Goal: Information Seeking & Learning: Understand process/instructions

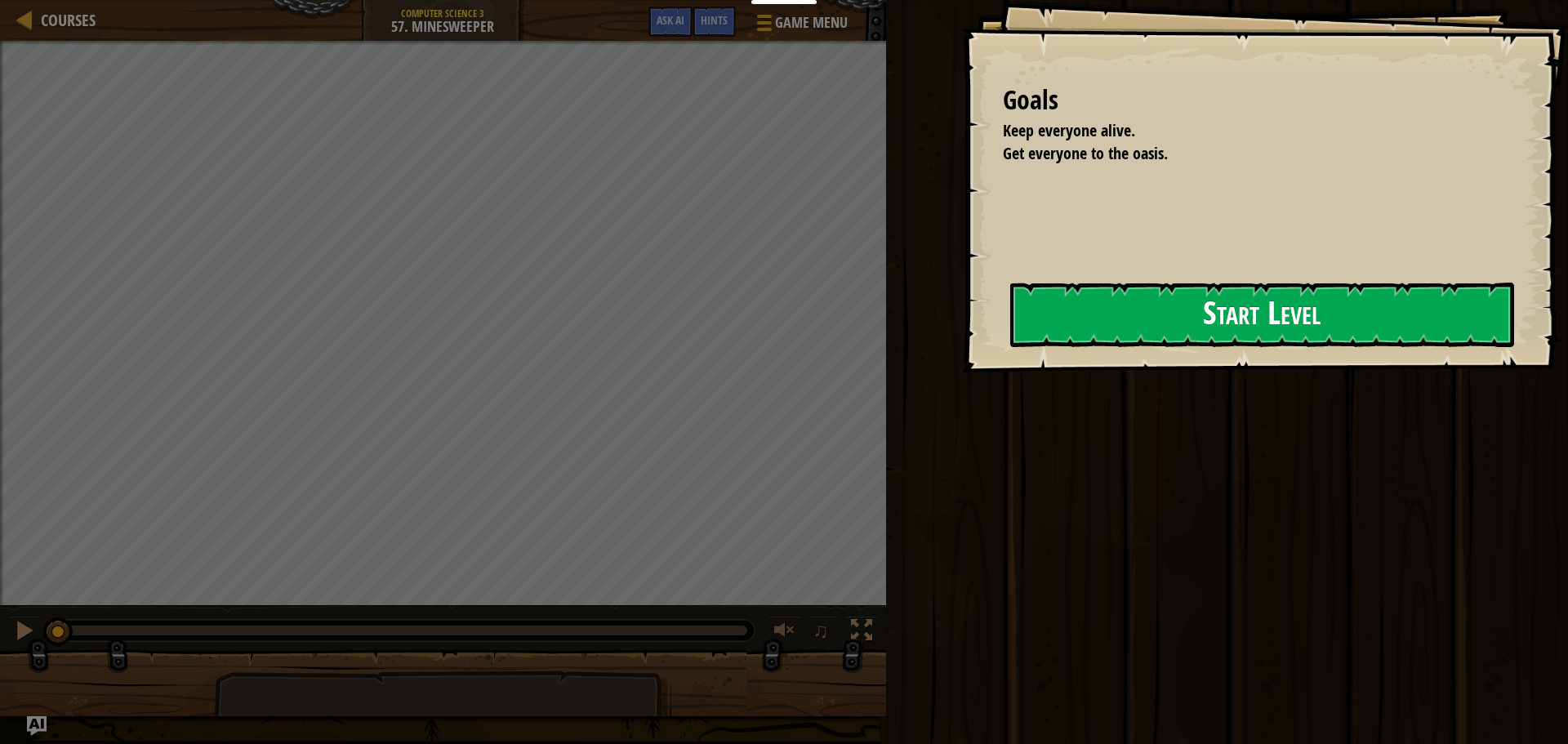
click at [1074, 298] on button "Start Level" at bounding box center [1262, 315] width 504 height 65
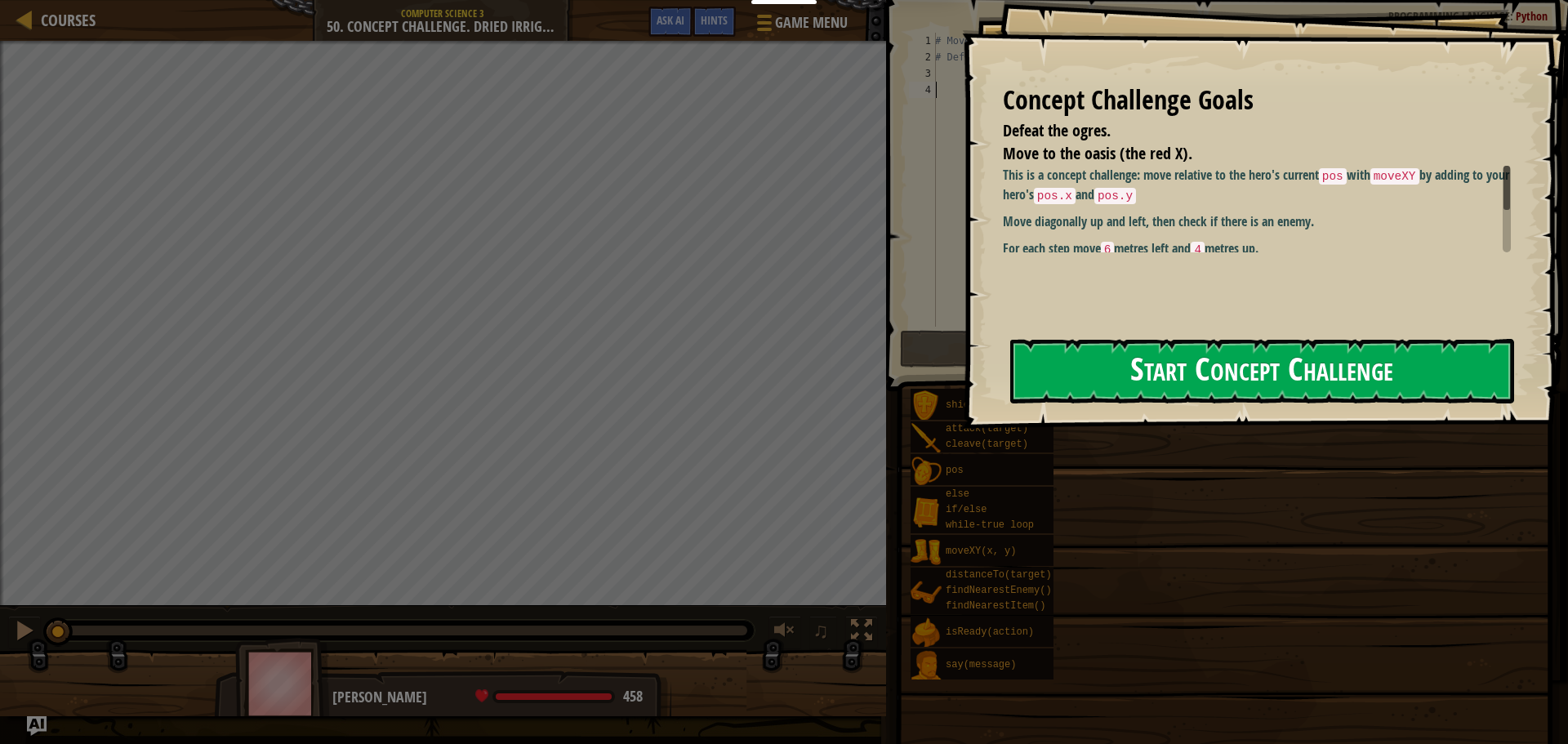
click at [1106, 369] on button "Start Concept Challenge" at bounding box center [1262, 371] width 504 height 65
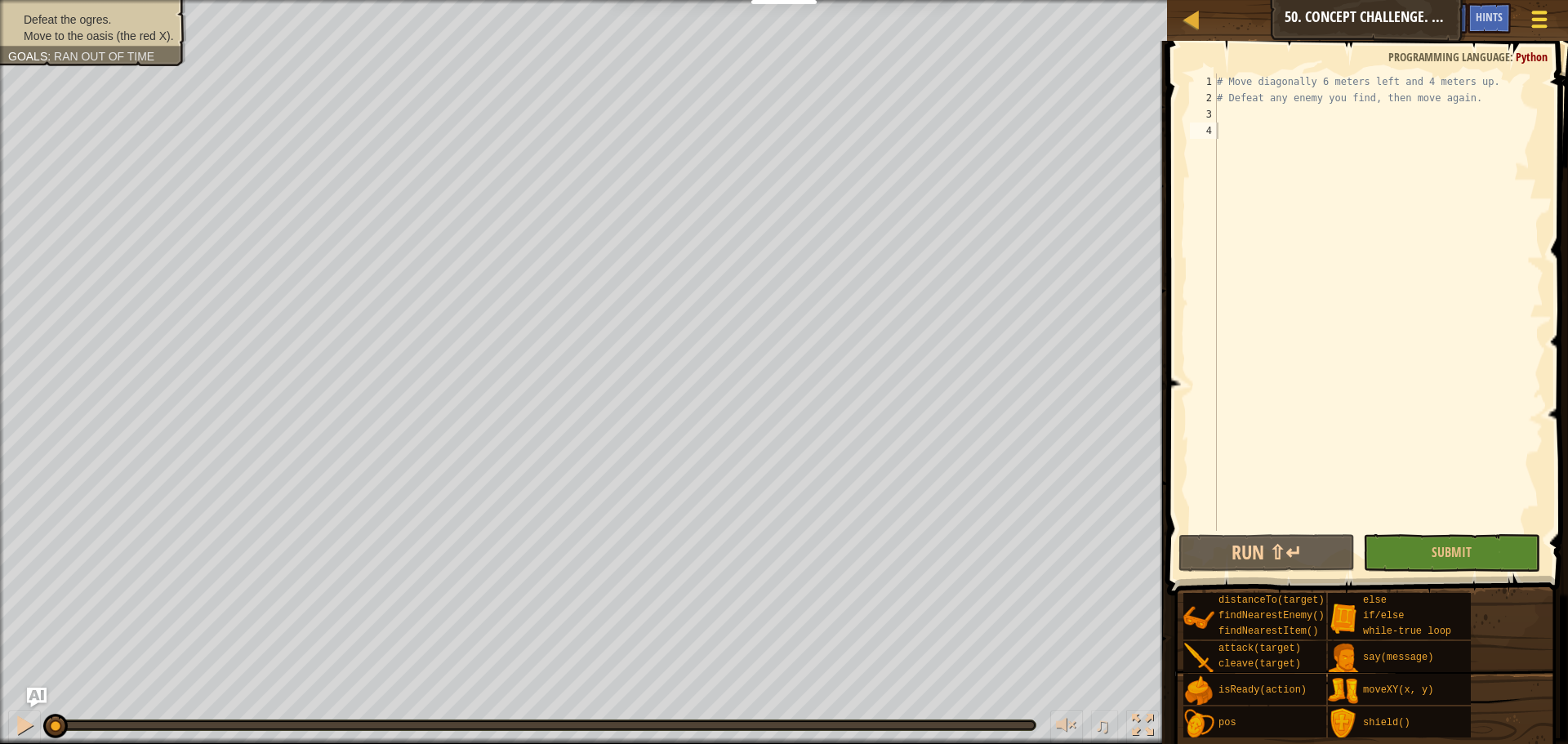
click at [1544, 29] on div at bounding box center [1539, 19] width 22 height 24
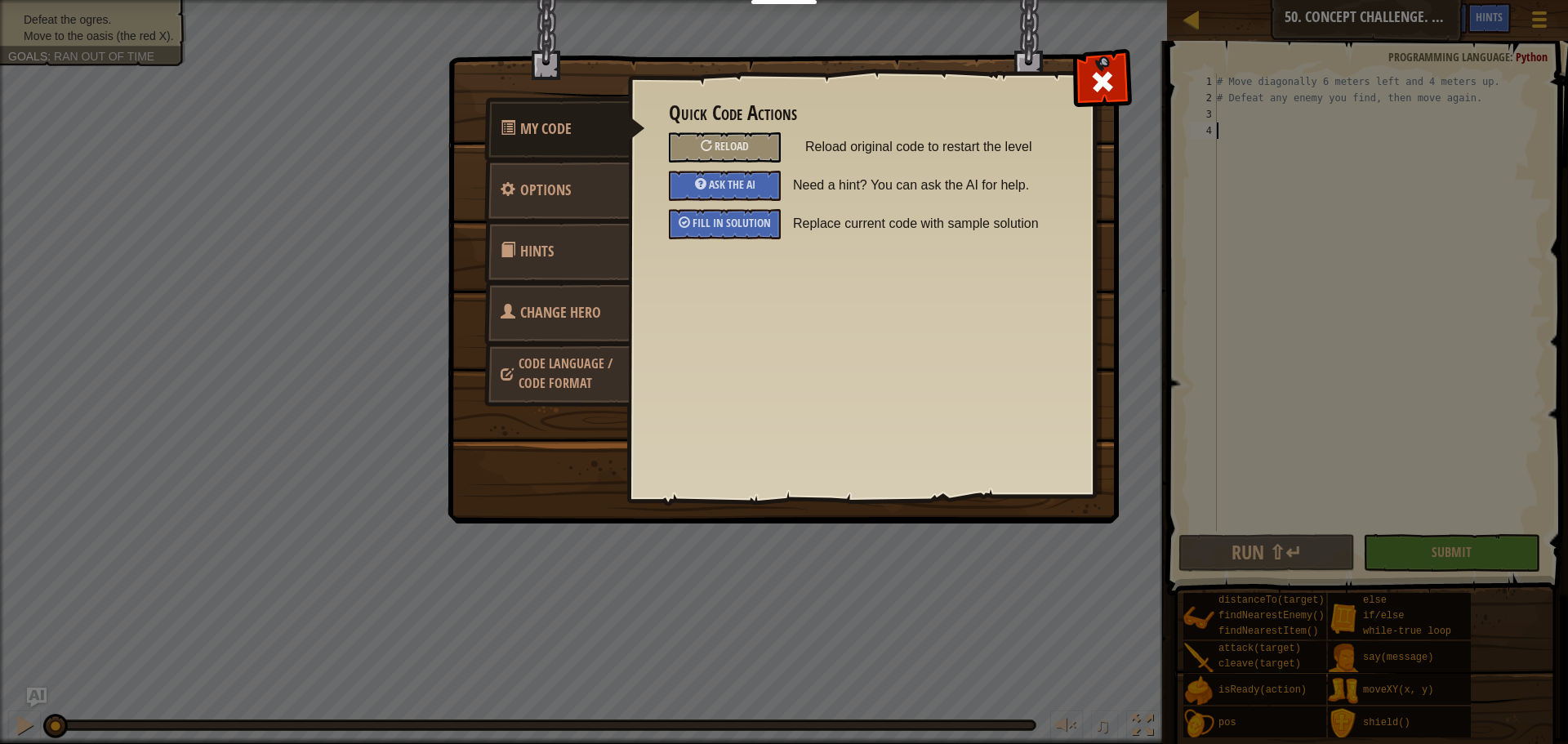
drag, startPoint x: 736, startPoint y: 221, endPoint x: 786, endPoint y: 187, distance: 60.5
click at [734, 221] on span "Fill in solution" at bounding box center [731, 222] width 78 height 15
click at [1102, 104] on img at bounding box center [789, 231] width 684 height 585
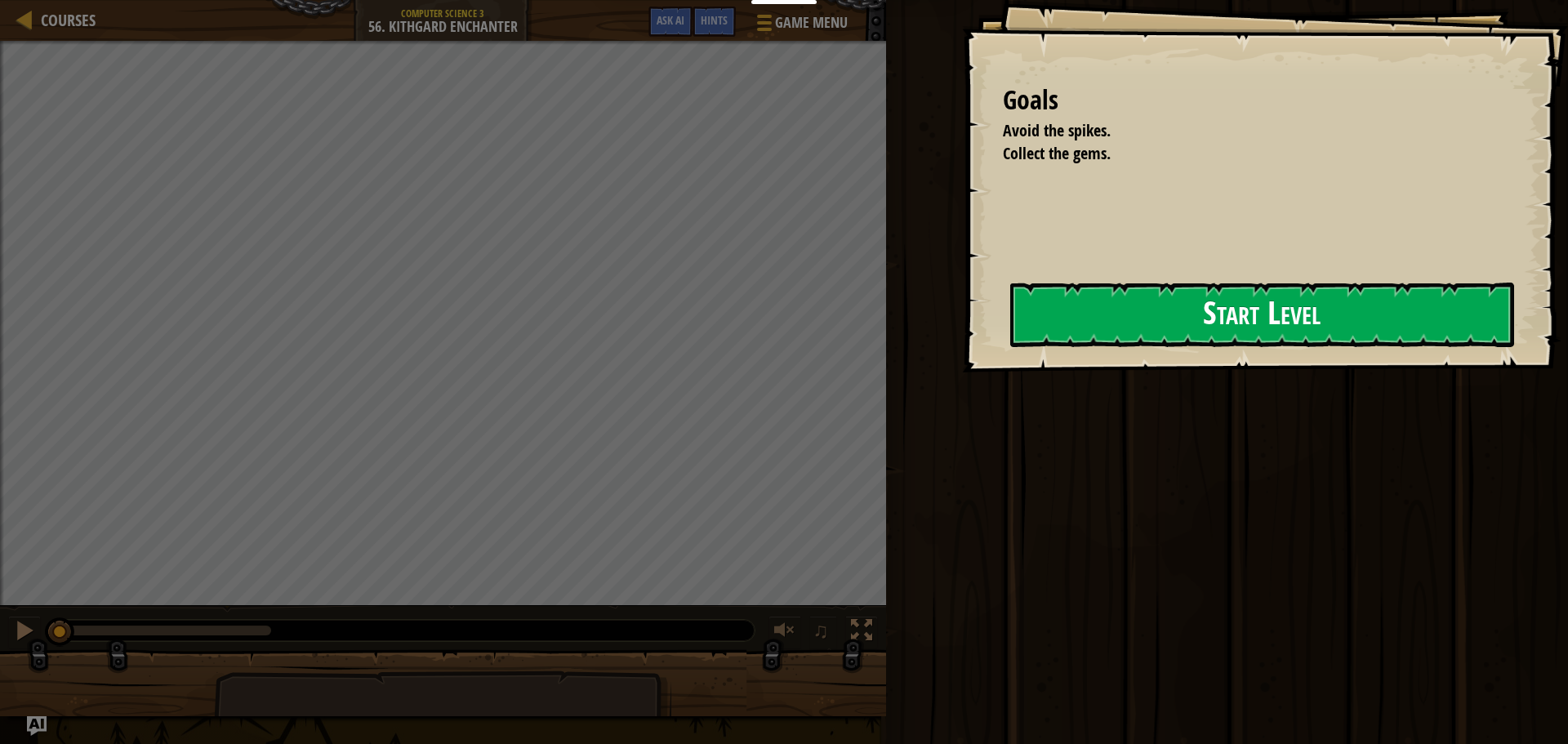
click at [1123, 324] on button "Start Level" at bounding box center [1262, 315] width 504 height 65
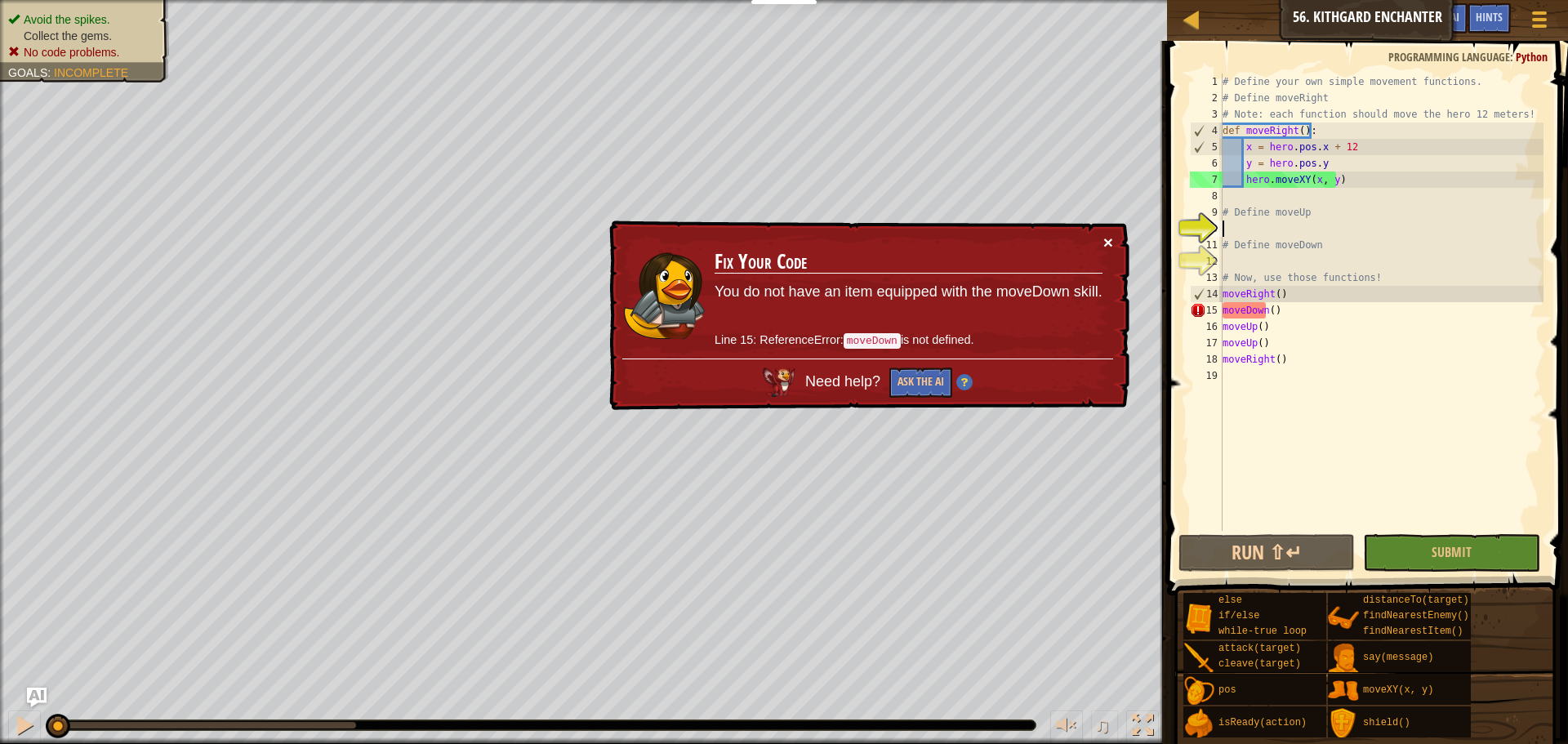
click at [1105, 242] on button "×" at bounding box center [1108, 242] width 10 height 17
click at [1100, 246] on td "Fix Your Code You do not have an item equipped with the moveDown skill. Line 15…" at bounding box center [908, 295] width 390 height 125
click at [1521, 19] on button "Game Menu" at bounding box center [1539, 23] width 43 height 40
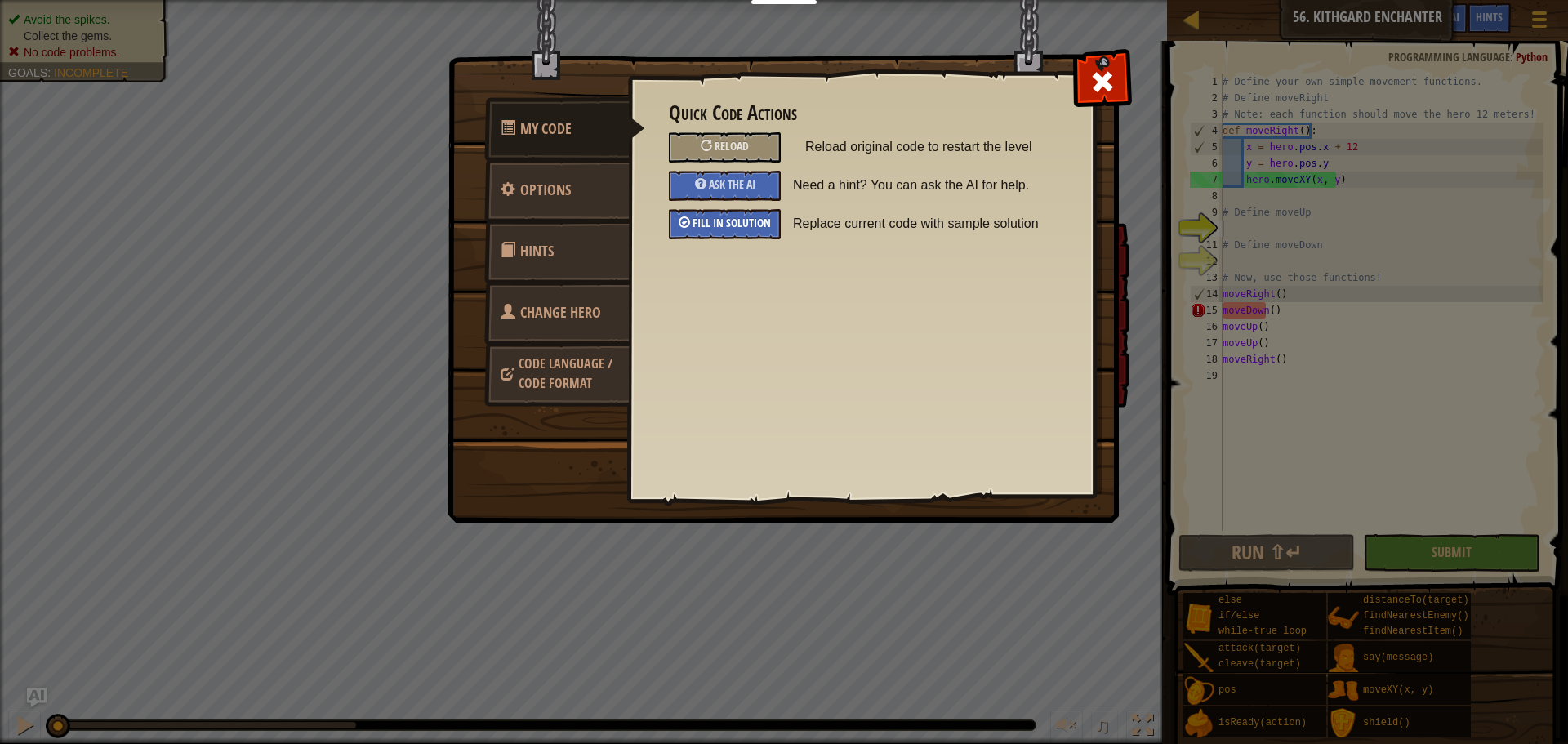
drag, startPoint x: 727, startPoint y: 223, endPoint x: 765, endPoint y: 210, distance: 40.2
click at [727, 221] on span "Fill in solution" at bounding box center [731, 222] width 78 height 15
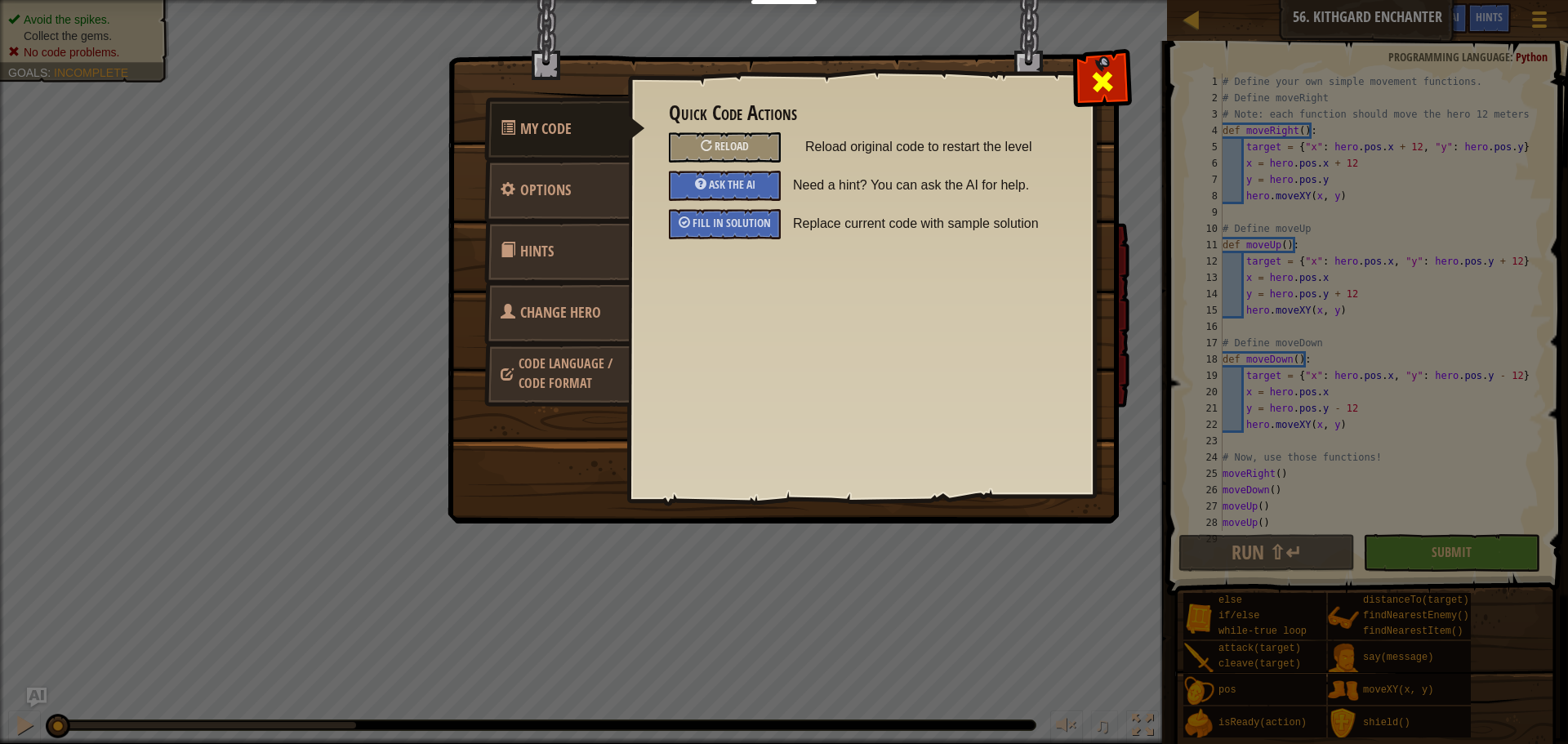
click at [1106, 65] on div at bounding box center [1102, 77] width 51 height 51
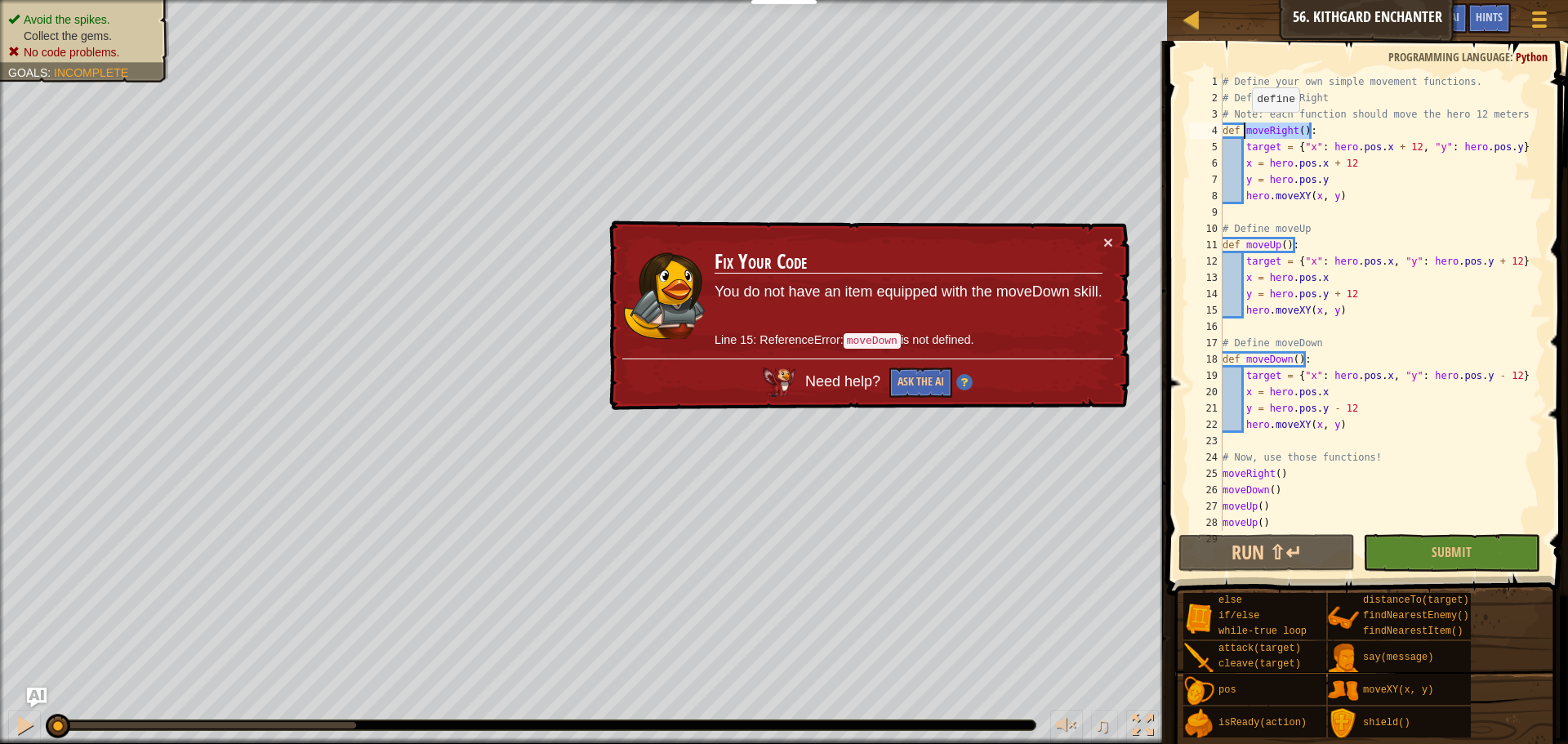
drag, startPoint x: 1321, startPoint y: 133, endPoint x: 1243, endPoint y: 128, distance: 78.2
click at [1243, 128] on div "# Define your own simple movement functions. # Define moveRight # Note: each fu…" at bounding box center [1374, 318] width 312 height 490
click at [1326, 166] on div "# Define your own simple movement functions. # Define moveRight # Note: each fu…" at bounding box center [1374, 318] width 312 height 490
drag, startPoint x: 1296, startPoint y: 148, endPoint x: 1502, endPoint y: 148, distance: 206.0
click at [1502, 148] on div "# Define your own simple movement functions. # Define moveRight # Note: each fu…" at bounding box center [1374, 318] width 312 height 490
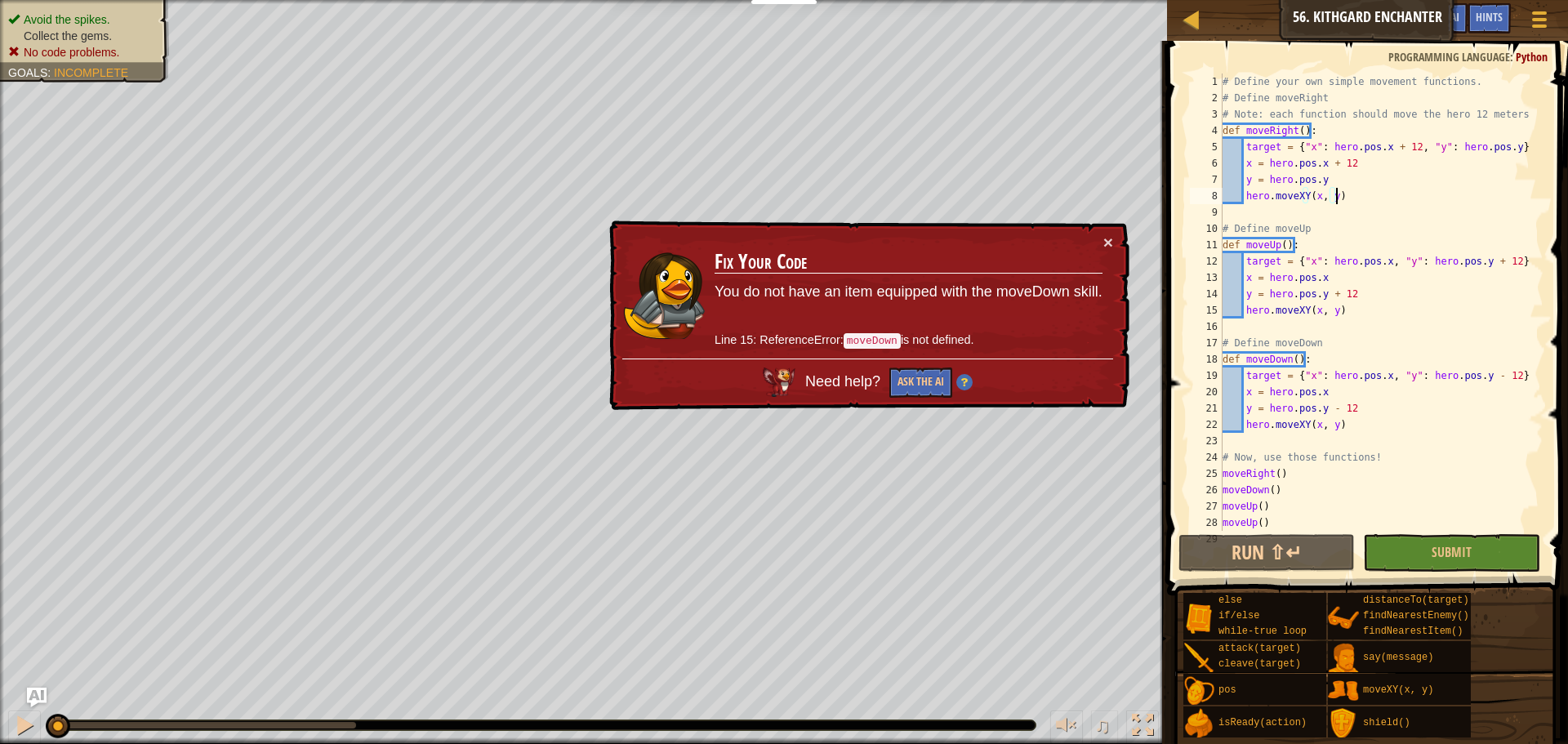
click at [1401, 189] on div "# Define your own simple movement functions. # Define moveRight # Note: each fu…" at bounding box center [1374, 318] width 312 height 490
drag, startPoint x: 1267, startPoint y: 162, endPoint x: 1325, endPoint y: 167, distance: 58.2
click at [1325, 167] on div "# Define your own simple movement functions. # Define moveRight # Note: each fu…" at bounding box center [1374, 318] width 312 height 490
click at [1354, 166] on div "# Define your own simple movement functions. # Define moveRight # Note: each fu…" at bounding box center [1374, 318] width 312 height 490
drag, startPoint x: 1354, startPoint y: 166, endPoint x: 1338, endPoint y: 164, distance: 16.1
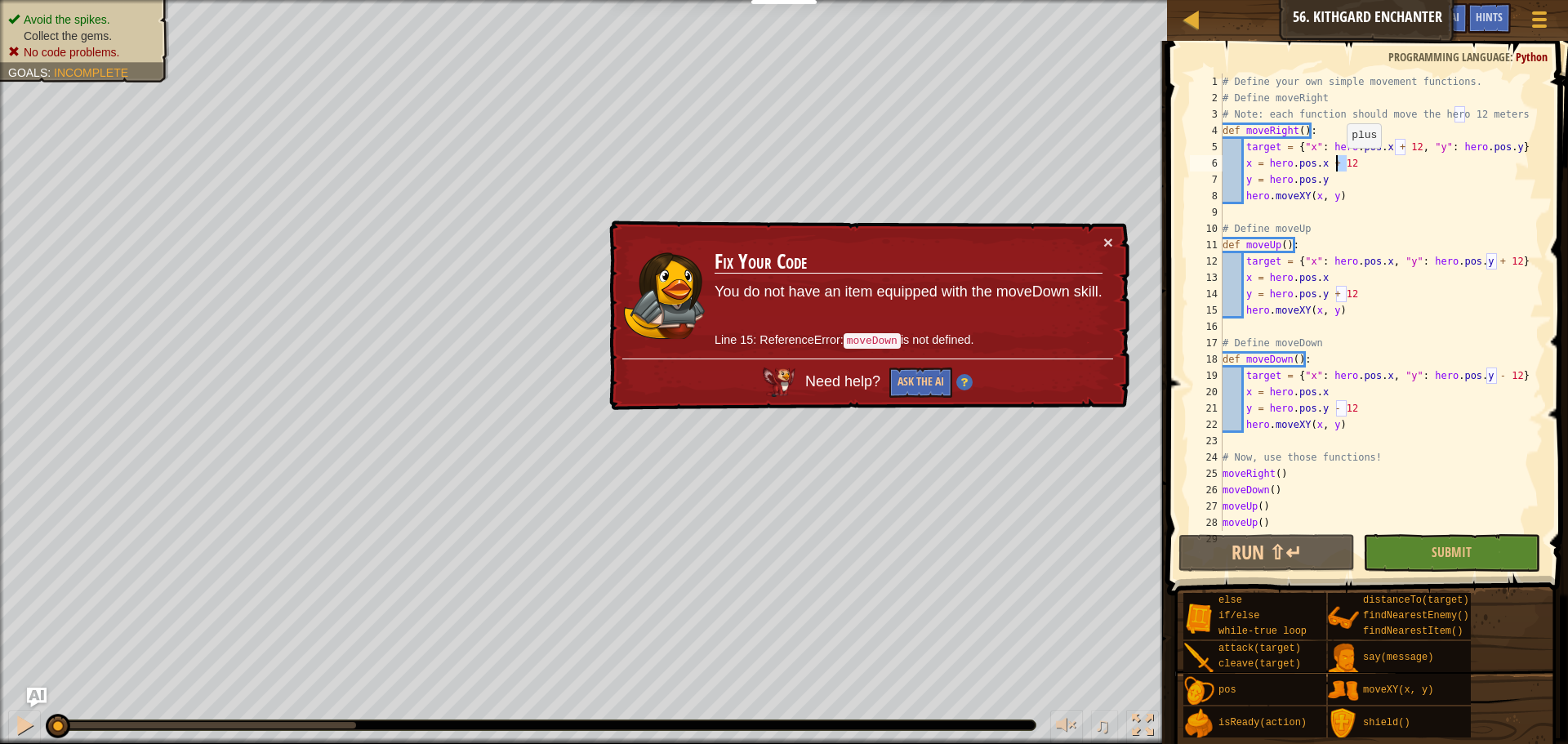
click at [1338, 164] on div "# Define your own simple movement functions. # Define moveRight # Note: each fu…" at bounding box center [1374, 318] width 312 height 490
click at [1328, 167] on div "# Define your own simple movement functions. # Define moveRight # Note: each fu…" at bounding box center [1374, 318] width 312 height 490
click at [1276, 135] on div "# Define your own simple movement functions. # Define moveRight # Note: each fu…" at bounding box center [1374, 318] width 312 height 490
click at [1252, 167] on div "# Define your own simple movement functions. # Define moveRight # Note: each fu…" at bounding box center [1374, 318] width 312 height 490
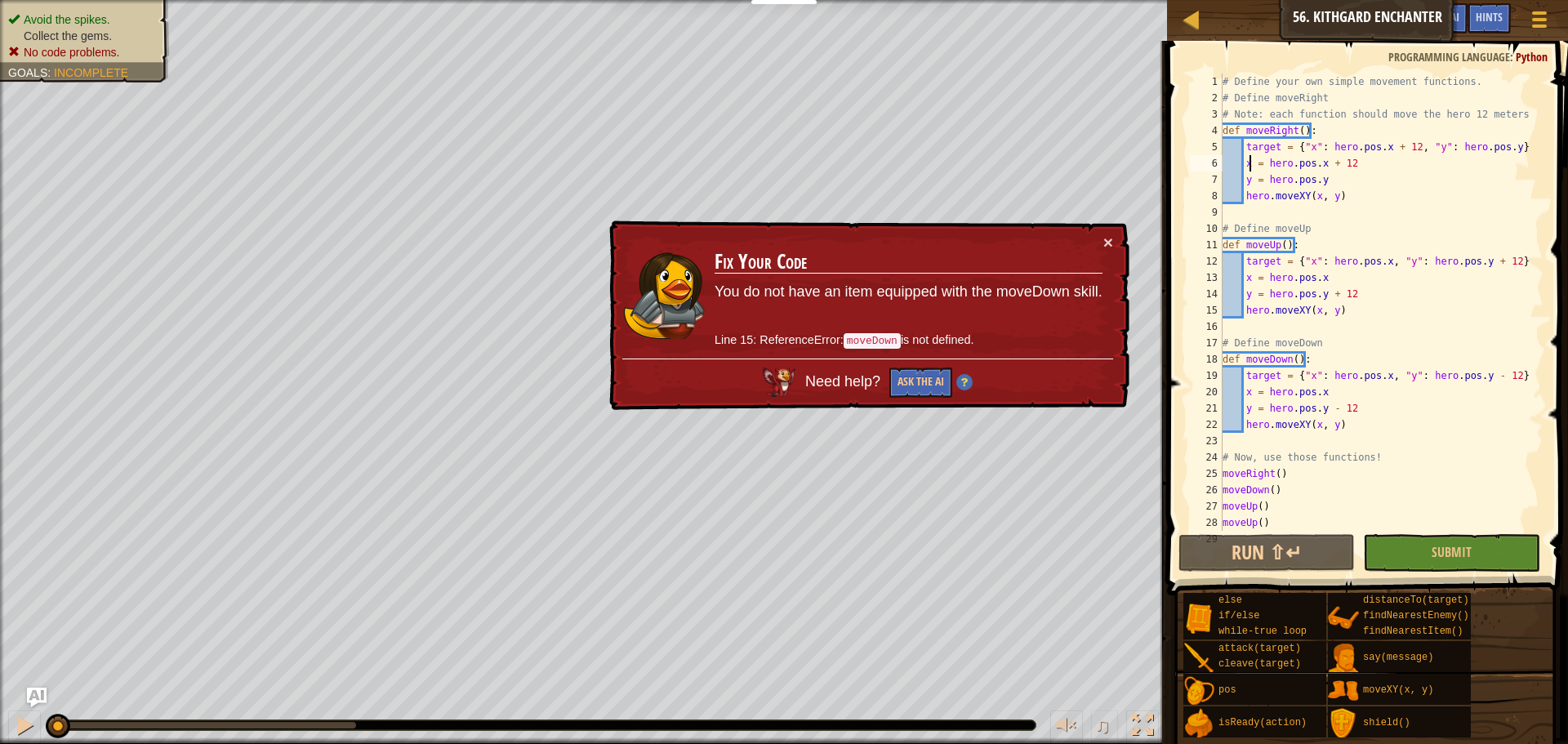
click at [1252, 167] on div "# Define your own simple movement functions. # Define moveRight # Note: each fu…" at bounding box center [1374, 318] width 312 height 490
drag, startPoint x: 1350, startPoint y: 164, endPoint x: 1331, endPoint y: 169, distance: 19.6
click at [1352, 162] on div "# Define your own simple movement functions. # Define moveRight # Note: each fu…" at bounding box center [1374, 318] width 312 height 490
click at [1106, 237] on button "×" at bounding box center [1108, 242] width 10 height 17
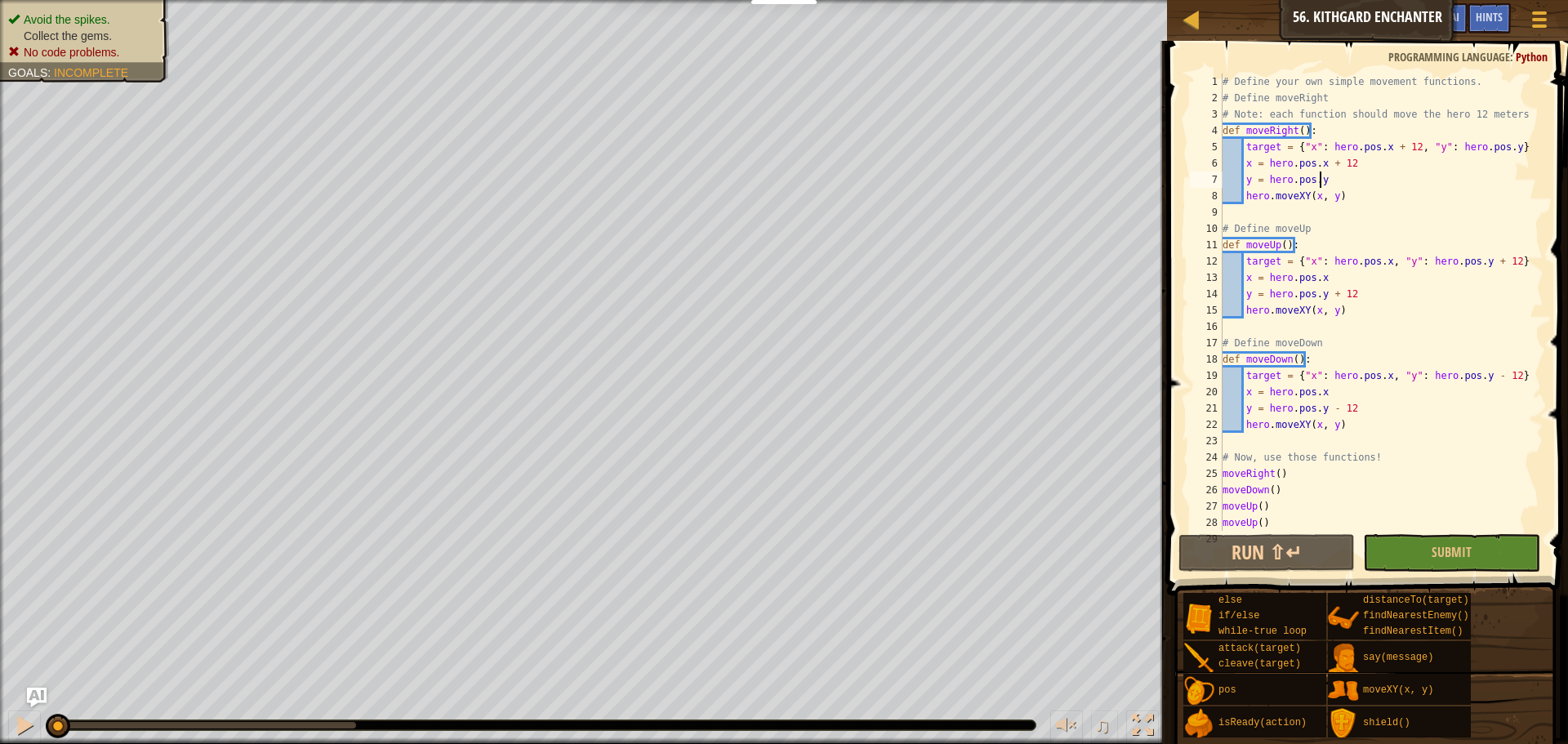
click at [1335, 180] on div "# Define your own simple movement functions. # Define moveRight # Note: each fu…" at bounding box center [1374, 318] width 312 height 490
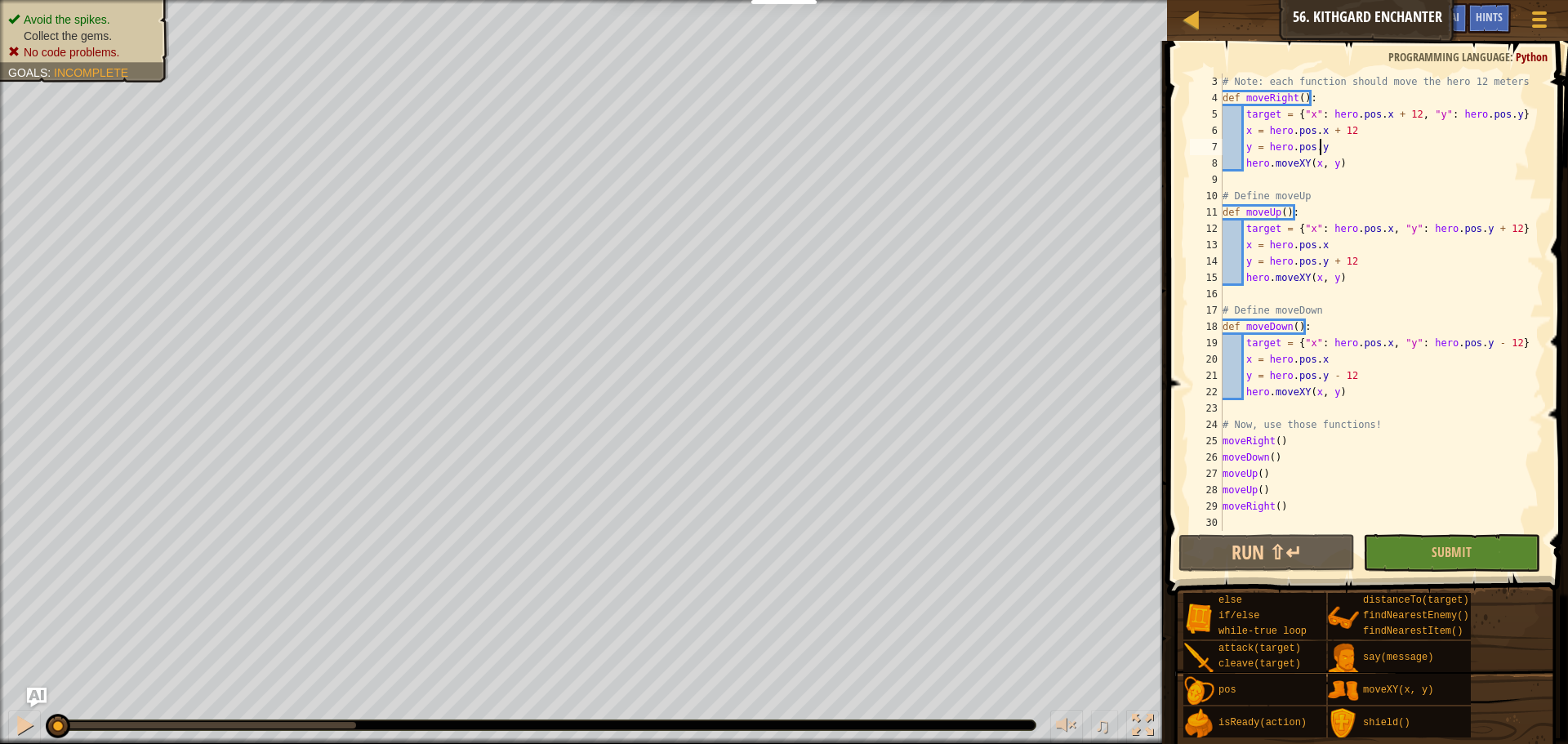
scroll to position [33, 0]
drag, startPoint x: 1289, startPoint y: 440, endPoint x: 1291, endPoint y: 471, distance: 31.1
click at [1289, 450] on div "# Note: each function should move the hero 12 meters! def moveRight ( ) : targe…" at bounding box center [1374, 318] width 312 height 490
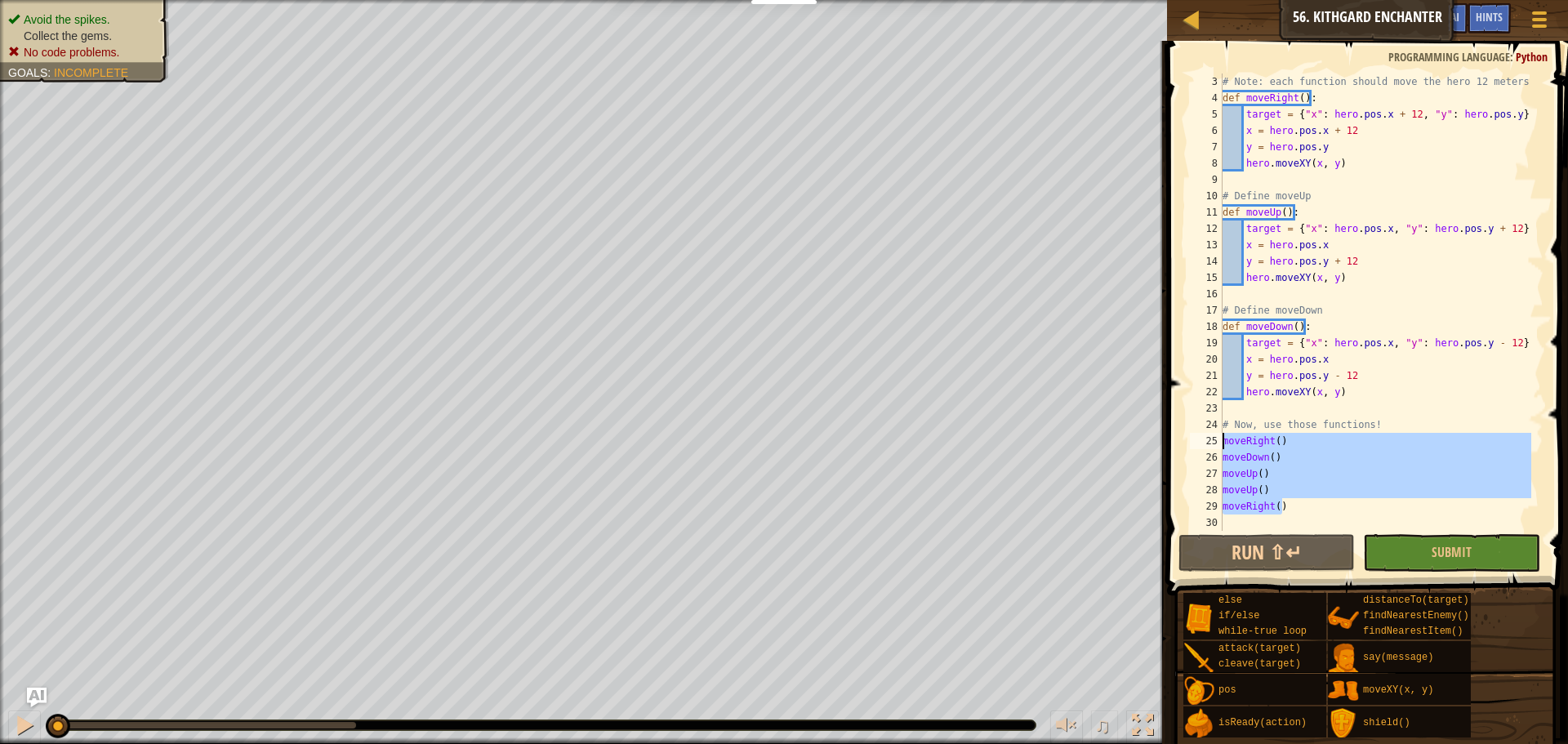
drag, startPoint x: 1300, startPoint y: 510, endPoint x: 1219, endPoint y: 444, distance: 104.5
click at [1219, 444] on div "moveRight() moveDown() 3 4 5 6 7 8 9 10 11 12 13 14 15 16 17 18 19 20 21 22 23 …" at bounding box center [1365, 301] width 357 height 457
click at [1283, 447] on div "# Note: each function should move the hero 12 meters! def moveRight ( ) : targe…" at bounding box center [1374, 301] width 312 height 457
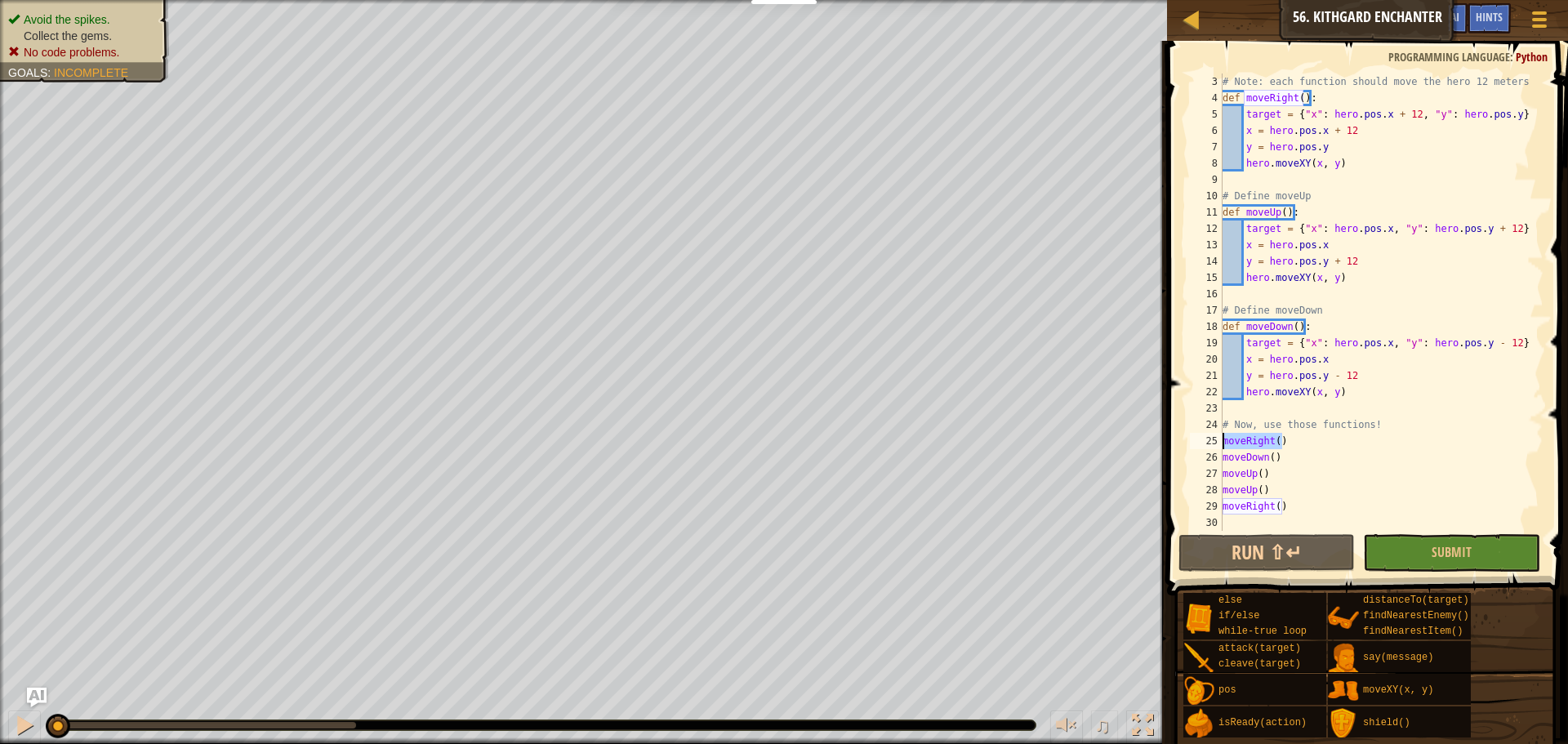
drag, startPoint x: 1284, startPoint y: 444, endPoint x: 1209, endPoint y: 447, distance: 75.1
click at [1209, 447] on div "moveRight() 3 4 5 6 7 8 9 10 11 12 13 14 15 16 17 18 19 20 21 22 23 24 25 26 27…" at bounding box center [1365, 301] width 357 height 457
drag, startPoint x: 1358, startPoint y: 267, endPoint x: 1273, endPoint y: 262, distance: 85.1
click at [1273, 262] on div "# Note: each function should move the hero 12 meters! def moveRight ( ) : targe…" at bounding box center [1374, 318] width 312 height 490
type textarea "y = hero.pos.y + 12"
